Goal: Task Accomplishment & Management: Manage account settings

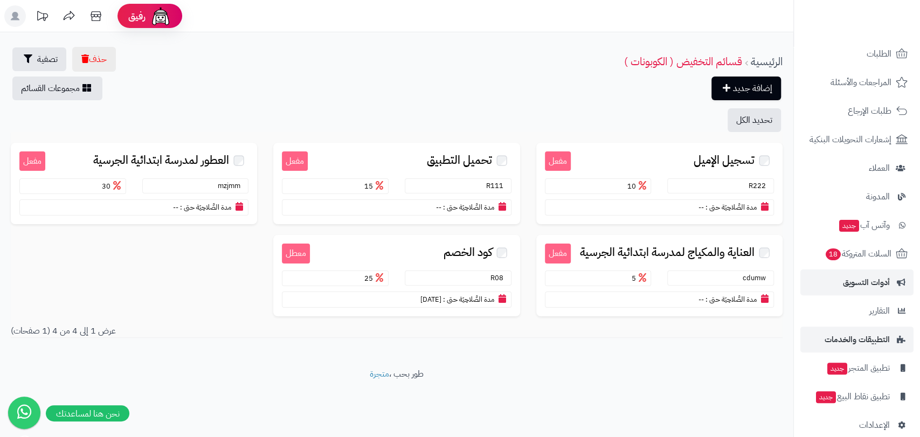
scroll to position [85, 0]
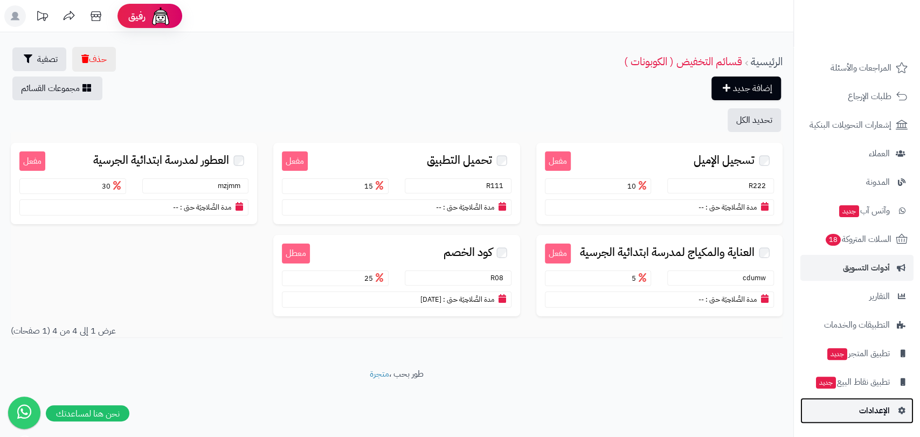
click at [862, 403] on span "الإعدادات" at bounding box center [874, 410] width 31 height 15
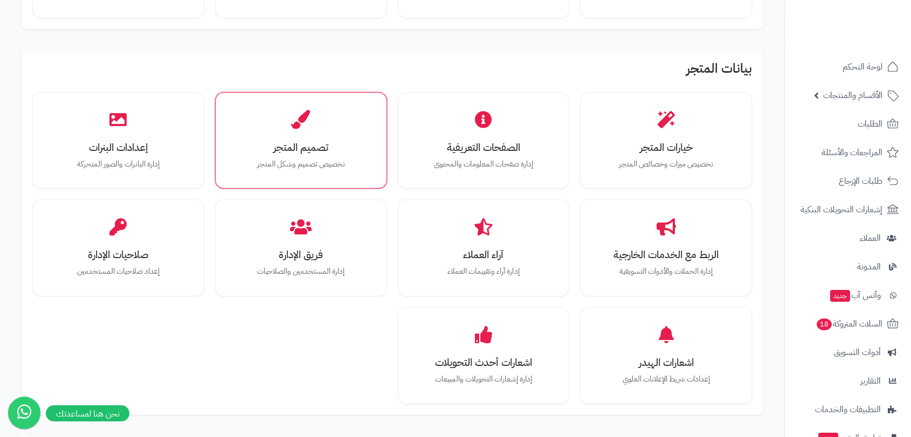
scroll to position [179, 0]
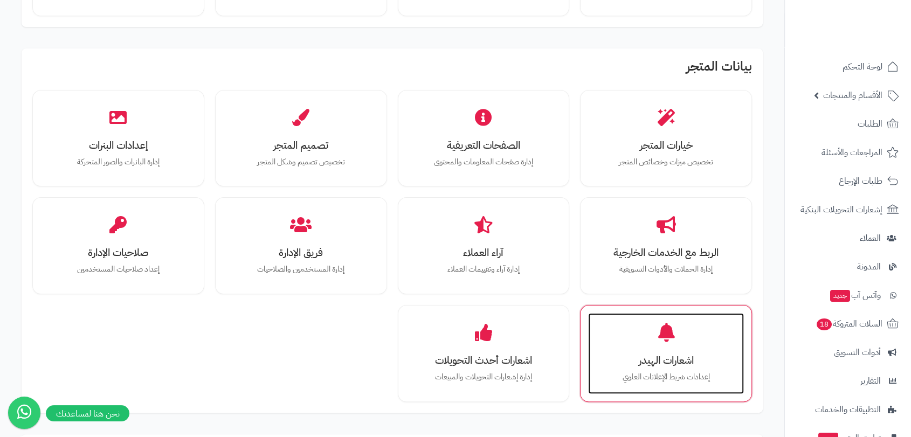
click at [681, 363] on h3 "اشعارات الهيدر" at bounding box center [666, 360] width 134 height 11
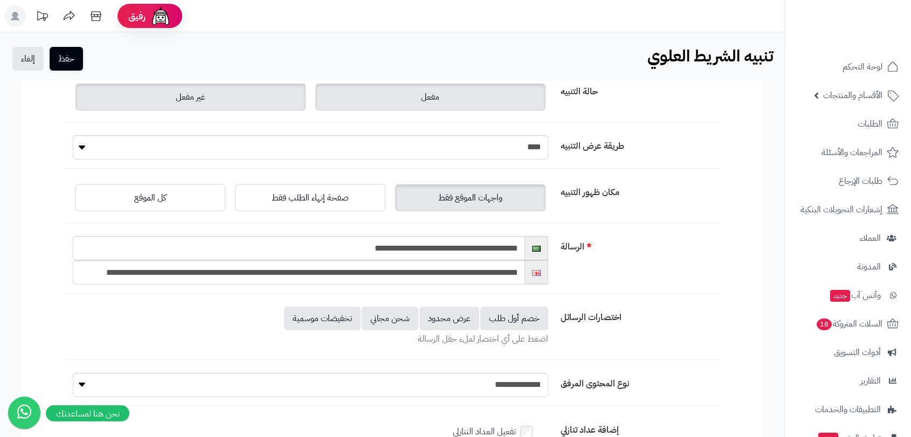
click at [205, 99] on label "غير مفعل" at bounding box center [190, 97] width 230 height 27
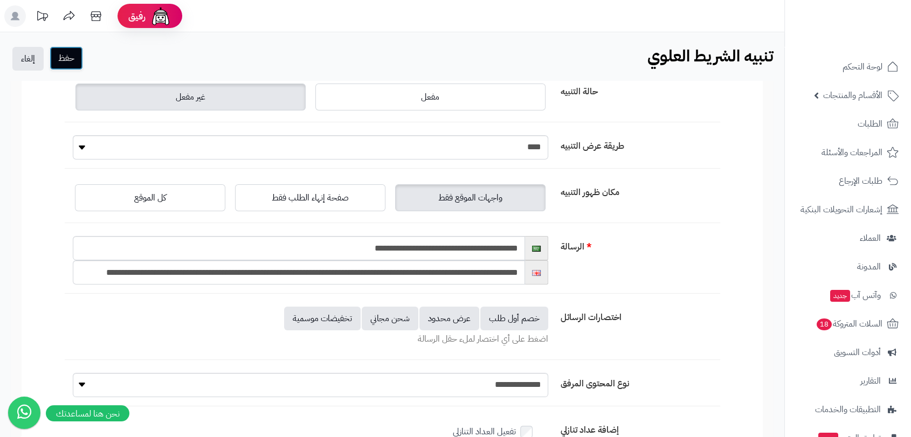
click at [68, 57] on button "حفظ" at bounding box center [66, 58] width 33 height 24
